Goal: Task Accomplishment & Management: Manage account settings

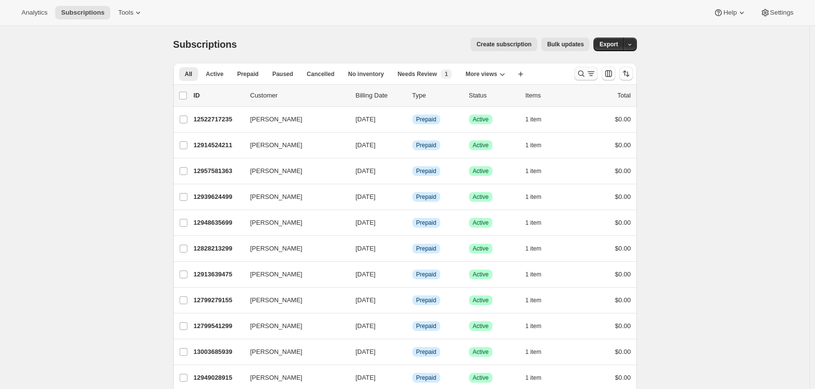
drag, startPoint x: 583, startPoint y: 83, endPoint x: 585, endPoint y: 79, distance: 5.3
click at [584, 82] on div "All Active Prepaid Paused Cancelled No inventory Needs Review [DATE] months sub…" at bounding box center [404, 73] width 463 height 21
click at [586, 77] on icon "Search and filter results" at bounding box center [581, 74] width 10 height 10
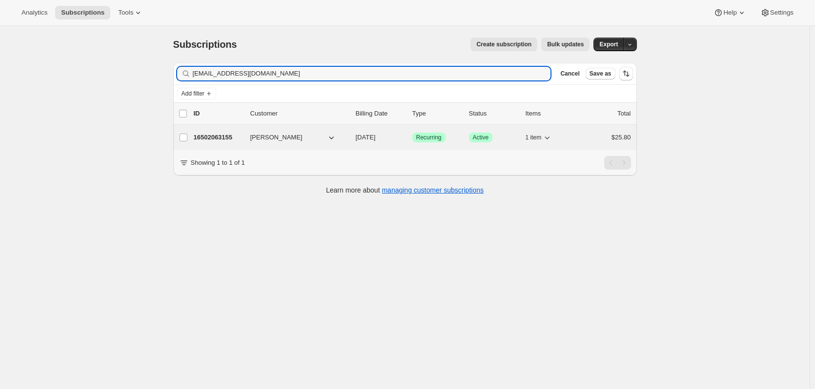
type input "[EMAIL_ADDRESS][DOMAIN_NAME]"
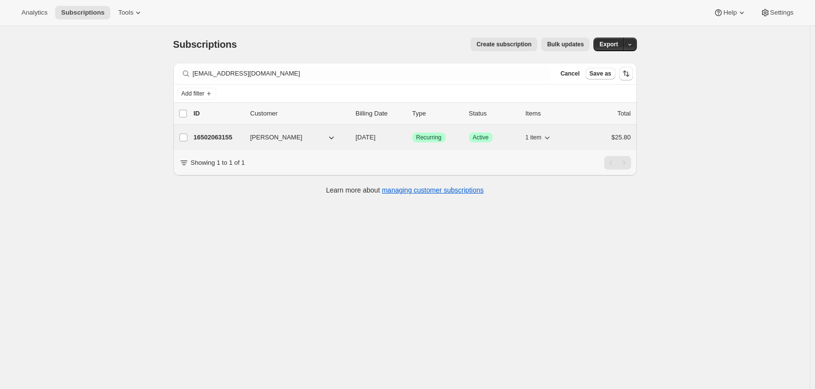
click at [258, 140] on span "[PERSON_NAME]" at bounding box center [276, 138] width 52 height 10
click at [212, 135] on p "16502063155" at bounding box center [218, 138] width 49 height 10
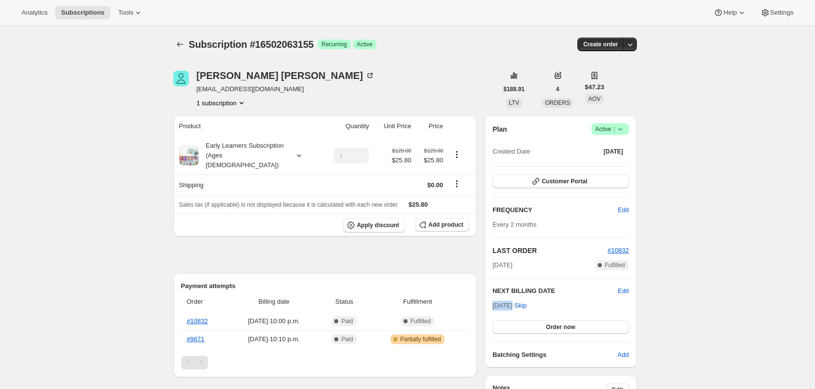
drag, startPoint x: 495, startPoint y: 307, endPoint x: 515, endPoint y: 266, distance: 45.6
click at [512, 306] on span "[DATE] · Skip" at bounding box center [509, 305] width 34 height 7
copy span "[DATE]"
click at [573, 180] on span "Customer Portal" at bounding box center [563, 182] width 45 height 8
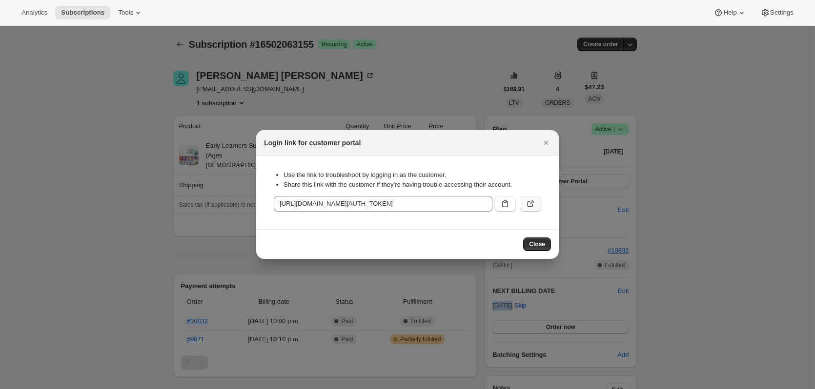
click at [524, 205] on button ":rcc:" at bounding box center [530, 204] width 21 height 16
